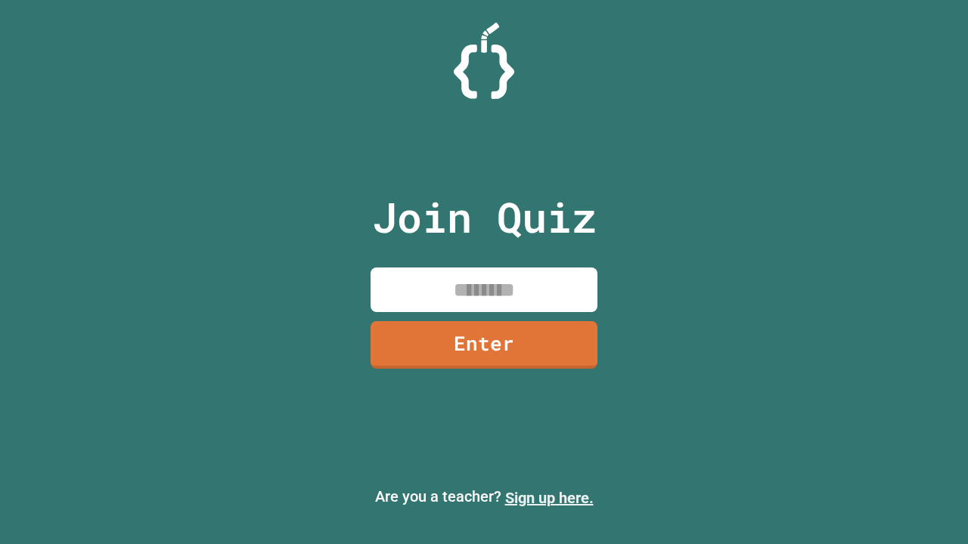
click at [549, 498] on link "Sign up here." at bounding box center [549, 498] width 88 height 18
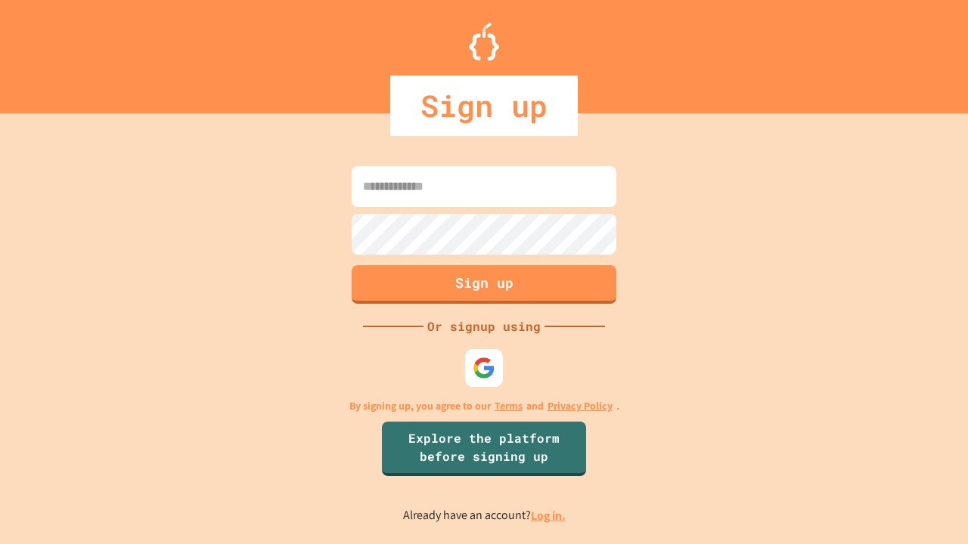
click at [549, 516] on link "Log in." at bounding box center [548, 516] width 35 height 16
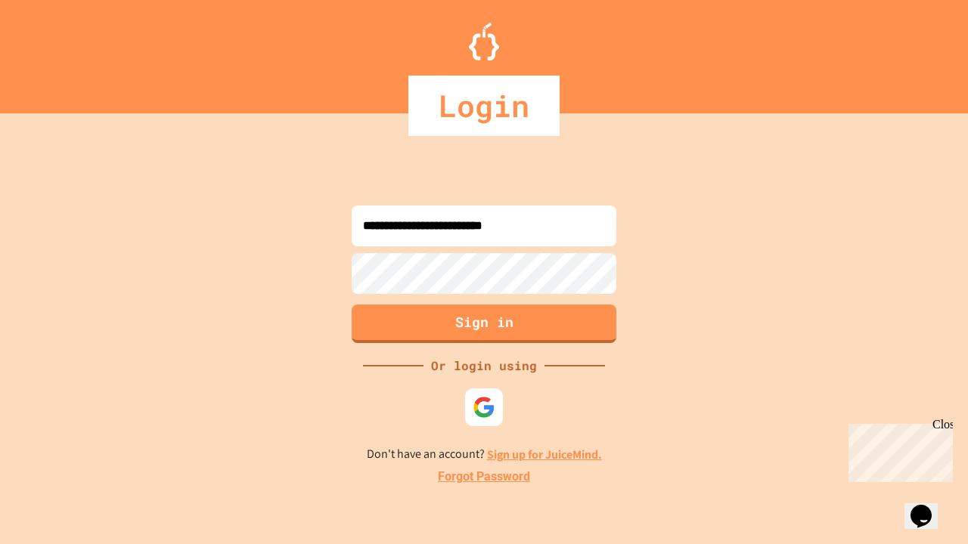
type input "**********"
